Goal: Complete application form: Complete application form

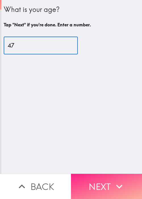
type input "47"
click at [110, 175] on button "Next" at bounding box center [106, 185] width 71 height 25
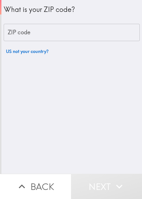
click at [68, 42] on div "What is your ZIP code? ZIP code ZIP code US not your country?" at bounding box center [72, 28] width 136 height 57
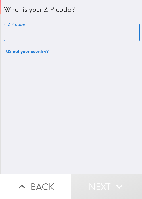
click at [68, 33] on input "ZIP code" at bounding box center [72, 33] width 136 height 18
paste input "33621"
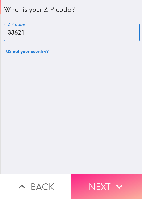
type input "33621"
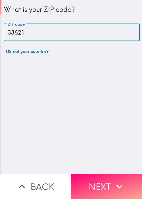
click at [101, 174] on button "Next" at bounding box center [106, 185] width 71 height 25
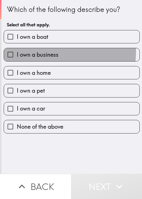
drag, startPoint x: 26, startPoint y: 50, endPoint x: 36, endPoint y: 34, distance: 19.2
click at [26, 51] on span "I own a business" at bounding box center [38, 55] width 42 height 8
click at [17, 50] on input "I own a business" at bounding box center [10, 54] width 13 height 13
checkbox input "true"
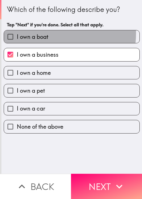
click at [38, 33] on span "I own a boat" at bounding box center [32, 37] width 31 height 8
click at [17, 33] on input "I own a boat" at bounding box center [10, 36] width 13 height 13
checkbox input "true"
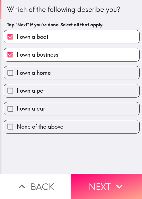
click at [37, 70] on span "I own a home" at bounding box center [34, 73] width 34 height 8
click at [17, 70] on input "I own a home" at bounding box center [10, 72] width 13 height 13
checkbox input "true"
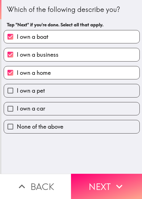
click at [34, 87] on span "I own a pet" at bounding box center [31, 91] width 28 height 8
click at [17, 87] on input "I own a pet" at bounding box center [10, 90] width 13 height 13
checkbox input "true"
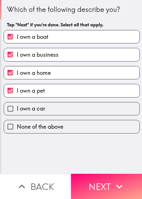
click at [38, 106] on span "I own a car" at bounding box center [31, 108] width 28 height 8
click at [17, 106] on input "I own a car" at bounding box center [10, 108] width 13 height 13
checkbox input "true"
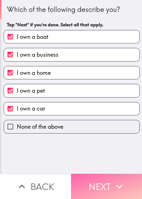
click at [100, 181] on button "Next" at bounding box center [106, 185] width 71 height 25
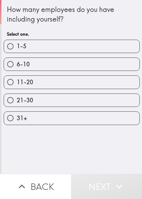
click at [36, 76] on label "11-20" at bounding box center [71, 82] width 135 height 13
click at [17, 76] on input "11-20" at bounding box center [10, 82] width 13 height 13
radio input "true"
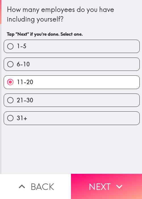
drag, startPoint x: 98, startPoint y: 175, endPoint x: 137, endPoint y: 168, distance: 39.9
click at [98, 175] on button "Next" at bounding box center [106, 185] width 71 height 25
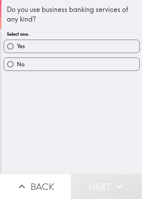
click at [27, 43] on label "Yes" at bounding box center [71, 46] width 135 height 13
click at [17, 43] on input "Yes" at bounding box center [10, 46] width 13 height 13
radio input "true"
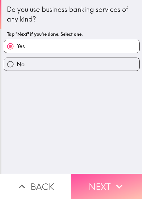
drag, startPoint x: 106, startPoint y: 185, endPoint x: 109, endPoint y: 183, distance: 4.2
click at [107, 185] on button "Next" at bounding box center [106, 185] width 71 height 25
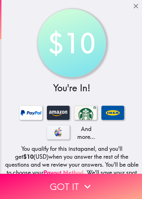
click at [20, 150] on h5 "You qualify for this instapanel, and you'll get $10 (USD) when you answer the r…" at bounding box center [72, 172] width 136 height 55
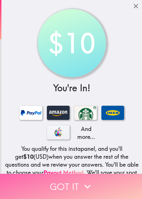
click at [74, 183] on button "Got it" at bounding box center [71, 185] width 142 height 25
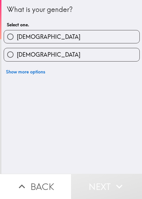
drag, startPoint x: 22, startPoint y: 97, endPoint x: 35, endPoint y: 59, distance: 39.9
click at [22, 97] on div "What is your gender? Select one. [DEMOGRAPHIC_DATA] [DEMOGRAPHIC_DATA] Show mor…" at bounding box center [71, 86] width 140 height 173
click at [44, 36] on label "[DEMOGRAPHIC_DATA]" at bounding box center [71, 36] width 135 height 13
click at [17, 36] on input "[DEMOGRAPHIC_DATA]" at bounding box center [10, 36] width 13 height 13
radio input "true"
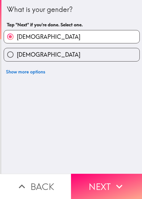
click at [97, 164] on div "What is your gender? Tap "Next" if you're done. Select one. [DEMOGRAPHIC_DATA] …" at bounding box center [71, 86] width 140 height 173
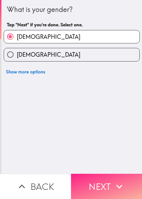
click at [115, 175] on button "Next" at bounding box center [106, 185] width 71 height 25
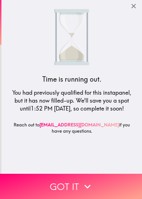
click at [31, 110] on span "1:52 PM [DATE]" at bounding box center [51, 108] width 40 height 7
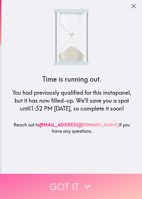
click at [84, 180] on icon "button" at bounding box center [87, 186] width 12 height 12
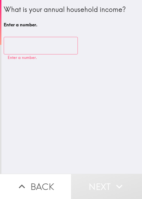
click at [20, 41] on input "number" at bounding box center [41, 46] width 74 height 18
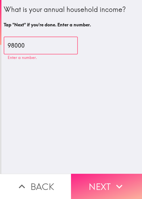
type input "98000"
click at [89, 176] on button "Next" at bounding box center [106, 185] width 71 height 25
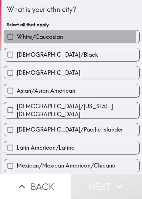
click at [62, 40] on label "White/Caucasian" at bounding box center [71, 36] width 135 height 13
click at [17, 40] on input "White/Caucasian" at bounding box center [10, 36] width 13 height 13
checkbox input "true"
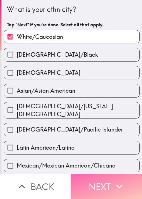
click at [107, 188] on button "Next" at bounding box center [106, 185] width 71 height 25
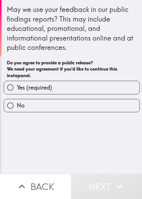
click at [42, 74] on h6 "Do you agree to provide a public release? We need your agreement if you'd like …" at bounding box center [71, 68] width 129 height 19
drag, startPoint x: 42, startPoint y: 84, endPoint x: 141, endPoint y: 83, distance: 99.1
click at [43, 84] on span "Yes (required)" at bounding box center [34, 87] width 35 height 8
click at [17, 84] on input "Yes (required)" at bounding box center [10, 87] width 13 height 13
radio input "true"
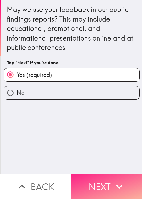
drag, startPoint x: 22, startPoint y: 164, endPoint x: 137, endPoint y: 192, distance: 117.7
click at [23, 164] on div "May we use your feedback in our public findings reports? This may include educa…" at bounding box center [71, 86] width 140 height 173
click at [121, 189] on button "Next" at bounding box center [106, 185] width 71 height 25
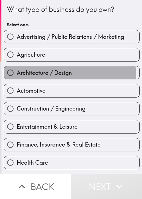
click at [35, 76] on span "Architecture / Design" at bounding box center [44, 73] width 55 height 8
click at [17, 76] on input "Architecture / Design" at bounding box center [10, 72] width 13 height 13
radio input "true"
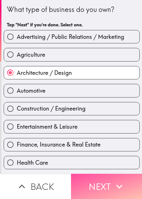
drag, startPoint x: 119, startPoint y: 185, endPoint x: 136, endPoint y: 160, distance: 29.1
click at [120, 185] on icon "button" at bounding box center [119, 186] width 12 height 12
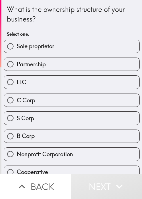
click at [42, 130] on label "B Corp" at bounding box center [71, 136] width 135 height 13
click at [17, 130] on input "B Corp" at bounding box center [10, 136] width 13 height 13
radio input "true"
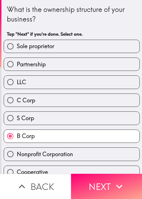
drag, startPoint x: 112, startPoint y: 185, endPoint x: 118, endPoint y: 163, distance: 22.4
click at [113, 183] on icon "button" at bounding box center [119, 186] width 12 height 12
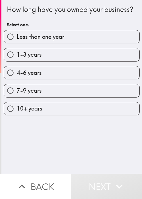
drag, startPoint x: 22, startPoint y: 92, endPoint x: 27, endPoint y: 92, distance: 5.4
click at [22, 92] on div "7-9 years" at bounding box center [69, 88] width 140 height 18
click at [62, 79] on label "4-6 years" at bounding box center [71, 72] width 135 height 13
click at [17, 79] on input "4-6 years" at bounding box center [10, 72] width 13 height 13
radio input "true"
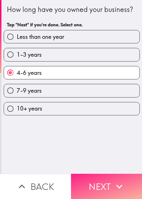
click at [89, 180] on button "Next" at bounding box center [106, 185] width 71 height 25
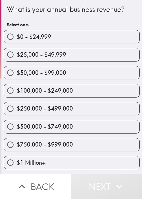
click at [9, 124] on input "$500,000 - $749,000" at bounding box center [10, 126] width 13 height 13
radio input "true"
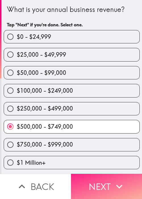
click at [93, 176] on button "Next" at bounding box center [106, 185] width 71 height 25
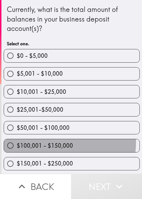
click at [37, 140] on label "$100,001 - $150,000" at bounding box center [71, 145] width 135 height 13
click at [17, 140] on input "$100,001 - $150,000" at bounding box center [10, 145] width 13 height 13
radio input "true"
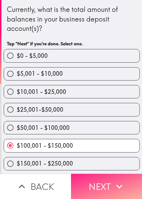
drag, startPoint x: 120, startPoint y: 188, endPoint x: 110, endPoint y: 182, distance: 11.5
click at [119, 188] on button "Next" at bounding box center [106, 185] width 71 height 25
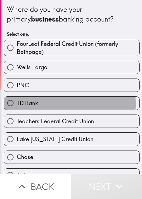
click at [60, 103] on label "TD Bank" at bounding box center [71, 103] width 135 height 13
click at [17, 103] on input "TD Bank" at bounding box center [10, 103] width 13 height 13
radio input "true"
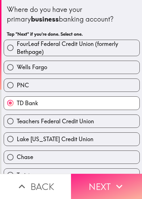
click at [98, 178] on button "Next" at bounding box center [106, 185] width 71 height 25
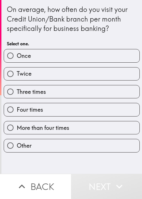
click at [46, 102] on div "Four times" at bounding box center [69, 107] width 140 height 18
click at [93, 126] on label "More than four times" at bounding box center [71, 127] width 135 height 13
click at [17, 126] on input "More than four times" at bounding box center [10, 127] width 13 height 13
radio input "true"
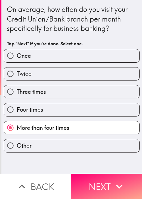
drag, startPoint x: 113, startPoint y: 174, endPoint x: 137, endPoint y: 164, distance: 26.1
click at [112, 174] on button "Next" at bounding box center [106, 185] width 71 height 25
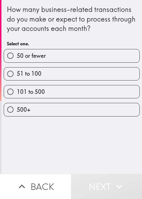
click at [34, 82] on div "101 to 500" at bounding box center [69, 89] width 140 height 18
click at [46, 74] on label "51 to 100" at bounding box center [71, 73] width 135 height 13
click at [17, 74] on input "51 to 100" at bounding box center [10, 73] width 13 height 13
radio input "true"
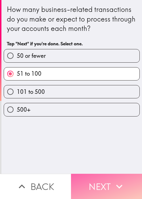
drag, startPoint x: 106, startPoint y: 181, endPoint x: 128, endPoint y: 170, distance: 24.7
click at [105, 180] on button "Next" at bounding box center [106, 185] width 71 height 25
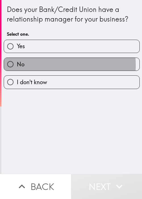
drag, startPoint x: 33, startPoint y: 65, endPoint x: 47, endPoint y: 56, distance: 16.4
click at [33, 65] on label "No" at bounding box center [71, 64] width 135 height 13
click at [17, 65] on input "No" at bounding box center [10, 64] width 13 height 13
radio input "true"
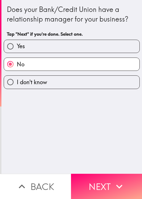
click at [51, 52] on label "Yes" at bounding box center [71, 46] width 135 height 13
click at [17, 52] on input "Yes" at bounding box center [10, 46] width 13 height 13
radio input "true"
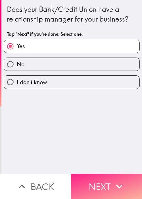
click at [113, 183] on icon "button" at bounding box center [119, 186] width 12 height 12
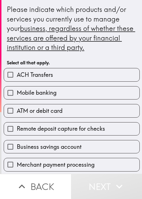
drag, startPoint x: 11, startPoint y: 108, endPoint x: 17, endPoint y: 109, distance: 5.8
click at [11, 108] on input "ATM or debit card" at bounding box center [10, 110] width 13 height 13
checkbox input "true"
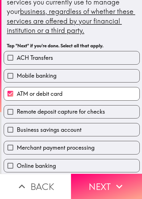
scroll to position [57, 0]
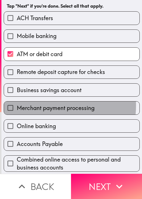
click at [39, 104] on span "Merchant payment processing" at bounding box center [56, 108] width 78 height 8
click at [17, 104] on input "Merchant payment processing" at bounding box center [10, 107] width 13 height 13
checkbox input "true"
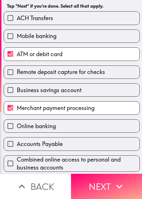
click at [42, 138] on div "Accounts Payable" at bounding box center [69, 141] width 140 height 18
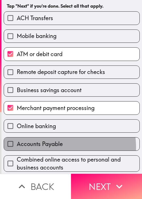
click at [49, 146] on span "Accounts Payable" at bounding box center [40, 144] width 46 height 8
click at [17, 146] on input "Accounts Payable" at bounding box center [10, 143] width 13 height 13
checkbox input "true"
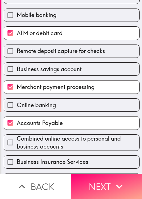
scroll to position [142, 0]
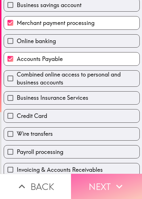
click at [108, 179] on button "Next" at bounding box center [106, 185] width 71 height 25
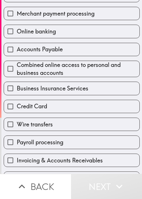
click at [52, 91] on label "Business Insurance Services" at bounding box center [71, 88] width 135 height 13
click at [17, 91] on input "Business Insurance Services" at bounding box center [10, 88] width 13 height 13
checkbox input "true"
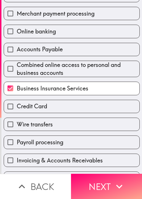
click at [82, 56] on div "Combined online access to personal and business accounts" at bounding box center [69, 66] width 140 height 21
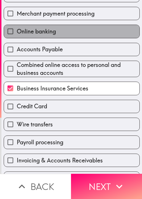
click at [86, 32] on label "Online banking" at bounding box center [71, 31] width 135 height 13
click at [17, 32] on input "Online banking" at bounding box center [10, 31] width 13 height 13
checkbox input "true"
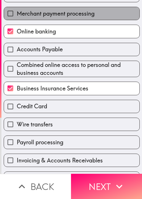
click at [105, 13] on label "Merchant payment processing" at bounding box center [71, 13] width 135 height 13
click at [17, 13] on input "Merchant payment processing" at bounding box center [10, 13] width 13 height 13
checkbox input "true"
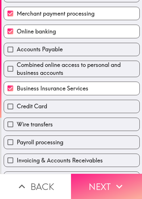
drag, startPoint x: 95, startPoint y: 187, endPoint x: 129, endPoint y: 159, distance: 43.9
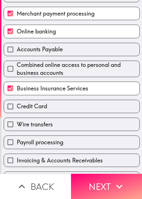
click at [95, 187] on button "Next" at bounding box center [106, 185] width 71 height 25
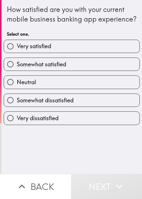
click at [40, 53] on label "Very satisfied" at bounding box center [71, 46] width 135 height 13
click at [17, 53] on input "Very satisfied" at bounding box center [10, 46] width 13 height 13
radio input "true"
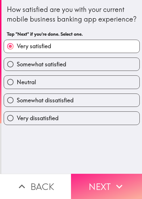
click at [95, 181] on button "Next" at bounding box center [106, 185] width 71 height 25
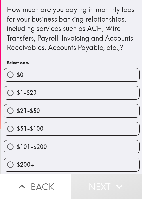
click at [37, 117] on label "$21-$50" at bounding box center [71, 110] width 135 height 13
click at [17, 117] on input "$21-$50" at bounding box center [10, 110] width 13 height 13
radio input "true"
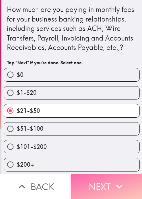
click at [101, 185] on button "Next" at bounding box center [106, 185] width 71 height 25
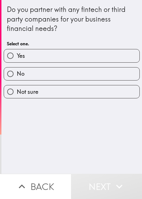
click at [72, 53] on label "Yes" at bounding box center [71, 55] width 135 height 13
click at [17, 53] on input "Yes" at bounding box center [10, 55] width 13 height 13
radio input "true"
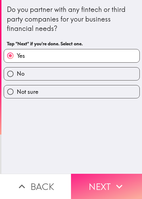
drag, startPoint x: 99, startPoint y: 169, endPoint x: 103, endPoint y: 172, distance: 4.6
click at [99, 172] on div "Do you partner with any fintech or third party companies for your business fina…" at bounding box center [71, 99] width 142 height 199
drag, startPoint x: 115, startPoint y: 178, endPoint x: 123, endPoint y: 176, distance: 8.3
click at [115, 180] on icon "button" at bounding box center [119, 186] width 12 height 12
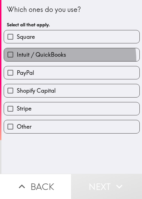
drag, startPoint x: 44, startPoint y: 61, endPoint x: 62, endPoint y: 55, distance: 18.8
click at [44, 61] on div "Square Intuit / QuickBooks PayPal Shopify Capital Stripe Other" at bounding box center [69, 79] width 140 height 108
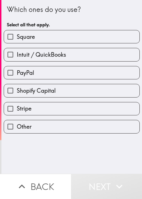
click at [59, 76] on label "PayPal" at bounding box center [71, 72] width 135 height 13
click at [17, 76] on input "PayPal" at bounding box center [10, 72] width 13 height 13
checkbox input "true"
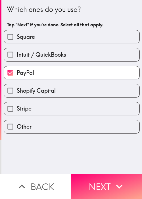
drag, startPoint x: 120, startPoint y: 176, endPoint x: 123, endPoint y: 144, distance: 31.8
click at [118, 175] on button "Next" at bounding box center [106, 185] width 71 height 25
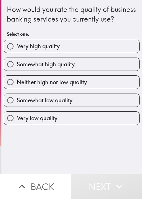
click at [58, 70] on label "Somewhat high quality" at bounding box center [71, 64] width 135 height 13
click at [17, 70] on input "Somewhat high quality" at bounding box center [10, 64] width 13 height 13
radio input "true"
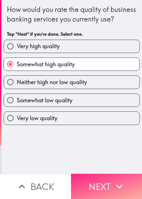
click at [106, 178] on button "Next" at bounding box center [106, 185] width 71 height 25
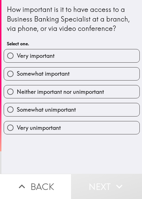
click at [57, 94] on span "Neither important nor unimportant" at bounding box center [60, 92] width 87 height 8
click at [17, 94] on input "Neither important nor unimportant" at bounding box center [10, 91] width 13 height 13
radio input "true"
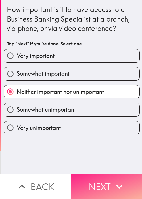
click at [102, 179] on button "Next" at bounding box center [106, 185] width 71 height 25
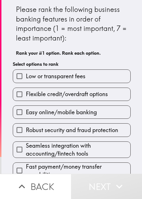
drag, startPoint x: 27, startPoint y: 104, endPoint x: 31, endPoint y: 104, distance: 3.4
click at [27, 104] on div "Easy online/mobile banking" at bounding box center [69, 110] width 122 height 18
click at [43, 79] on span "Low or transparent fees" at bounding box center [55, 76] width 59 height 8
click at [26, 79] on input "Low or transparent fees" at bounding box center [19, 76] width 13 height 13
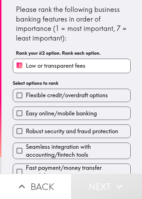
click at [43, 103] on div "Easy online/mobile banking" at bounding box center [69, 111] width 122 height 18
click at [46, 120] on div "Robust security and fraud protection" at bounding box center [69, 129] width 122 height 18
click at [51, 111] on span "Easy online/mobile banking" at bounding box center [61, 113] width 71 height 8
click at [26, 111] on input "Easy online/mobile banking" at bounding box center [19, 113] width 13 height 13
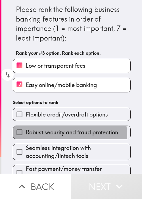
click at [46, 136] on label "Robust security and fraud protection" at bounding box center [71, 132] width 117 height 13
click at [26, 136] on input "Robust security and fraud protection" at bounding box center [19, 132] width 13 height 13
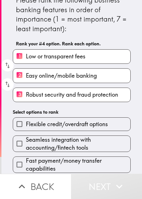
scroll to position [33, 0]
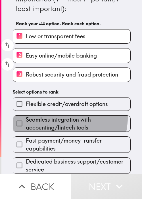
click at [52, 115] on span "Seamless integration with accounting/fintech tools" at bounding box center [78, 123] width 104 height 16
click at [26, 117] on input "Seamless integration with accounting/fintech tools" at bounding box center [19, 123] width 13 height 13
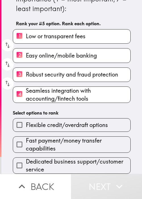
click at [47, 142] on span "Fast payment/money transfer capabilities" at bounding box center [78, 144] width 104 height 16
click at [26, 142] on input "Fast payment/money transfer capabilities" at bounding box center [19, 144] width 13 height 13
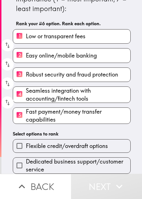
click at [45, 158] on span "Dedicated business support/customer service" at bounding box center [78, 165] width 104 height 16
click at [26, 159] on input "Dedicated business support/customer service" at bounding box center [19, 165] width 13 height 13
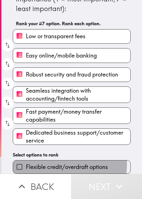
click at [50, 163] on span "Flexible credit/overdraft options" at bounding box center [67, 167] width 82 height 8
click at [26, 160] on input "Flexible credit/overdraft options" at bounding box center [19, 166] width 13 height 13
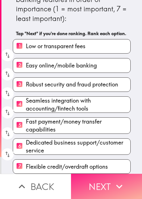
click at [90, 177] on button "Next" at bounding box center [106, 185] width 71 height 25
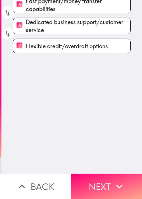
scroll to position [0, 0]
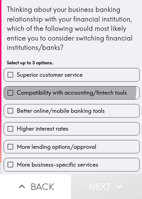
click at [62, 88] on label "Compatibility with accounting/fintech tools" at bounding box center [71, 92] width 135 height 13
click at [17, 88] on input "Compatibility with accounting/fintech tools" at bounding box center [10, 92] width 13 height 13
checkbox input "true"
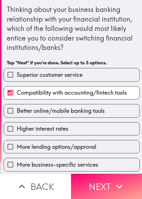
click at [49, 123] on label "Higher interest rates" at bounding box center [71, 128] width 135 height 13
click at [17, 123] on input "Higher interest rates" at bounding box center [10, 128] width 13 height 13
checkbox input "true"
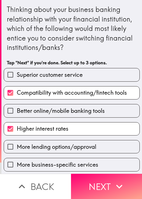
click at [59, 155] on div "More business-specific services" at bounding box center [69, 162] width 140 height 18
click at [87, 159] on label "More business-specific services" at bounding box center [71, 164] width 135 height 13
click at [17, 159] on input "More business-specific services" at bounding box center [10, 164] width 13 height 13
checkbox input "true"
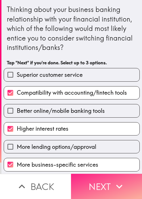
scroll to position [1, 0]
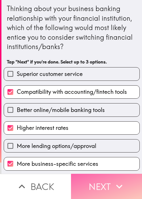
click at [95, 175] on button "Next" at bounding box center [106, 185] width 71 height 25
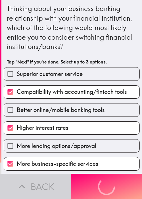
scroll to position [0, 0]
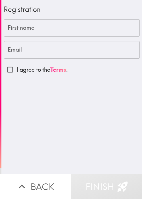
click at [58, 2] on div "Registration" at bounding box center [72, 9] width 136 height 19
drag, startPoint x: 3, startPoint y: 62, endPoint x: 8, endPoint y: 56, distance: 8.0
click at [4, 62] on div "First name First name Email Email I agree to the Terms ." at bounding box center [72, 47] width 136 height 57
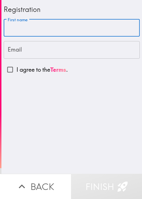
click at [26, 30] on input "First name" at bounding box center [72, 28] width 136 height 18
paste input "kitto"
type input "kitto"
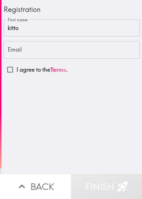
click at [1, 52] on div "Registration First name [PERSON_NAME] First name Email Email I agree to the Ter…" at bounding box center [71, 38] width 140 height 76
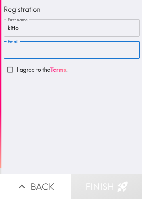
click at [10, 50] on input "Email" at bounding box center [72, 50] width 136 height 18
paste input "[EMAIL_ADDRESS][DOMAIN_NAME]"
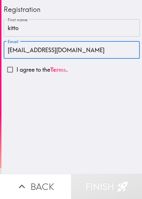
type input "[EMAIL_ADDRESS][DOMAIN_NAME]"
click at [6, 69] on input "I agree to the Terms ." at bounding box center [10, 69] width 13 height 13
checkbox input "true"
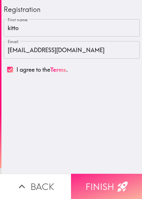
click at [116, 180] on icon "button" at bounding box center [122, 186] width 12 height 12
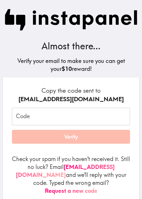
click at [50, 115] on input "Code" at bounding box center [71, 117] width 118 height 18
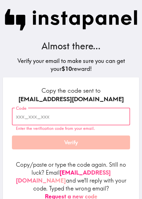
click at [60, 118] on input "Code" at bounding box center [71, 117] width 118 height 18
paste input "drM_5rf_Jkj"
type input "drM_5rf_Jkj"
click at [31, 89] on h6 "Copy the code sent to [EMAIL_ADDRESS][DOMAIN_NAME]" at bounding box center [71, 94] width 118 height 17
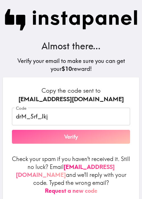
click at [75, 139] on button "Verify" at bounding box center [71, 137] width 118 height 14
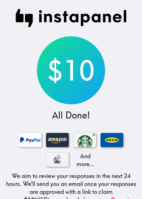
click at [80, 108] on div "$10 All Done! And more... We aim to review your responses in the next 24 hours.…" at bounding box center [71, 128] width 142 height 257
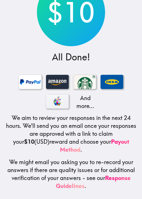
scroll to position [62, 0]
